Goal: Information Seeking & Learning: Learn about a topic

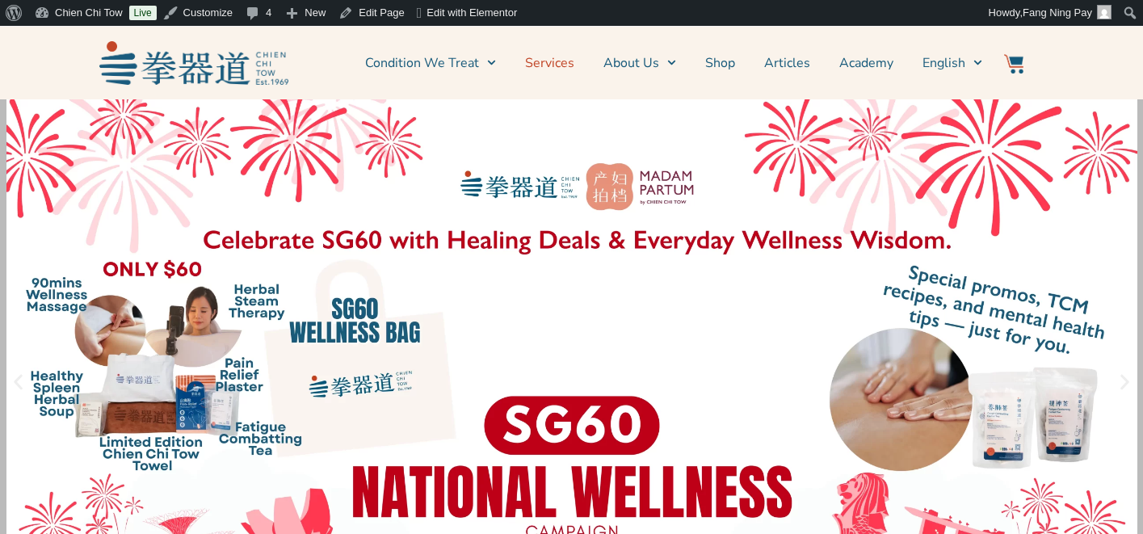
click at [567, 57] on link "Services" at bounding box center [549, 63] width 49 height 40
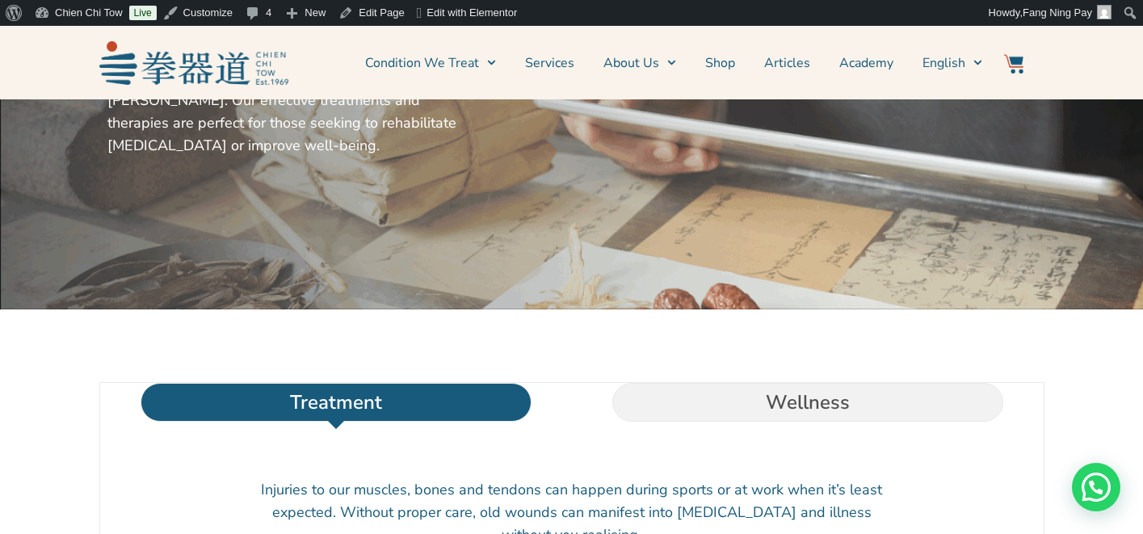
scroll to position [350, 0]
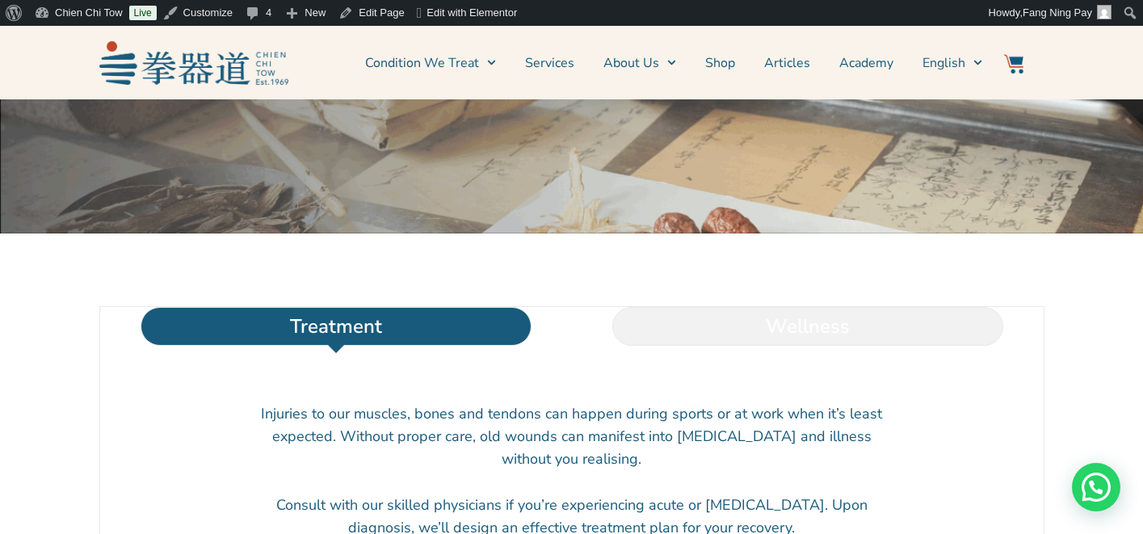
click at [770, 346] on li "Wellness" at bounding box center [808, 326] width 472 height 39
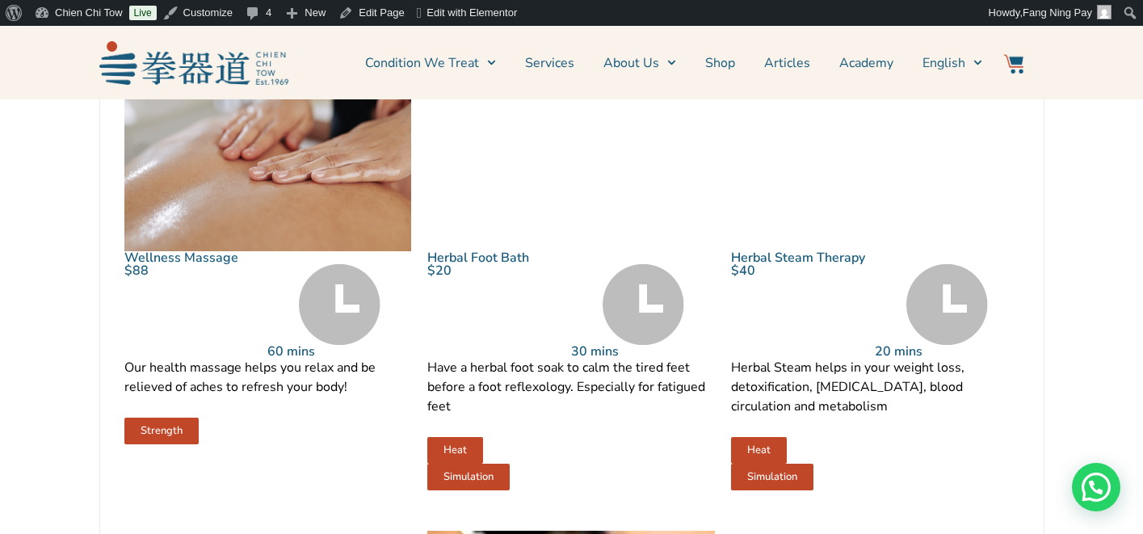
scroll to position [724, 0]
